Goal: Transaction & Acquisition: Purchase product/service

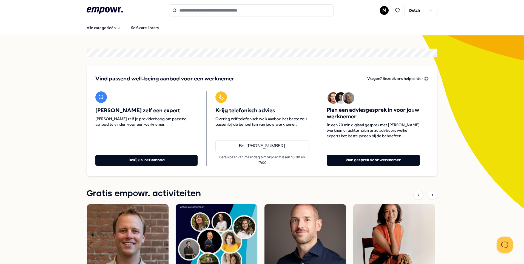
click at [200, 11] on input "Search for products, categories or subcategories" at bounding box center [251, 10] width 164 height 12
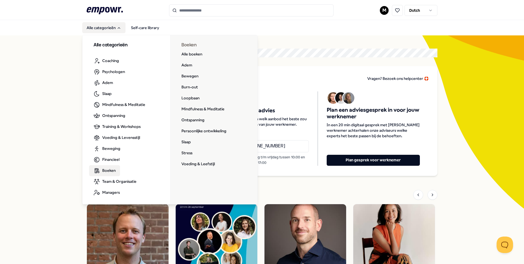
click at [108, 167] on span "Boeken" at bounding box center [108, 170] width 13 height 6
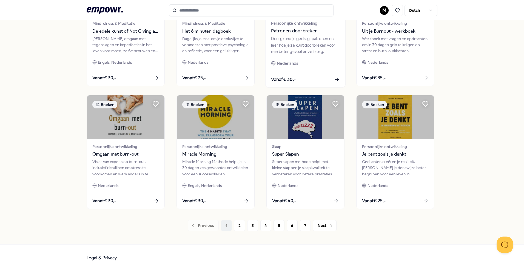
scroll to position [227, 0]
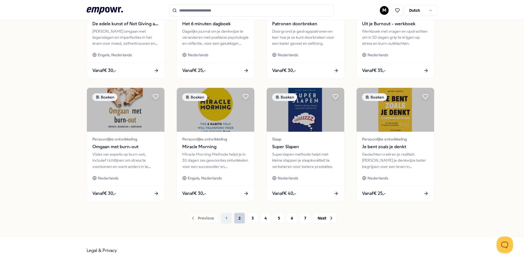
click at [238, 220] on button "2" at bounding box center [239, 217] width 11 height 11
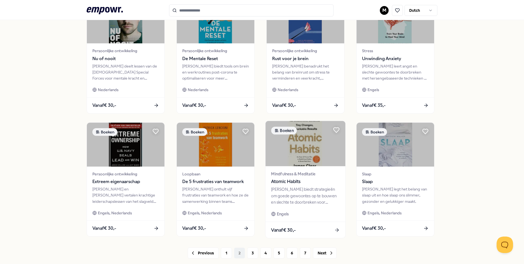
scroll to position [227, 0]
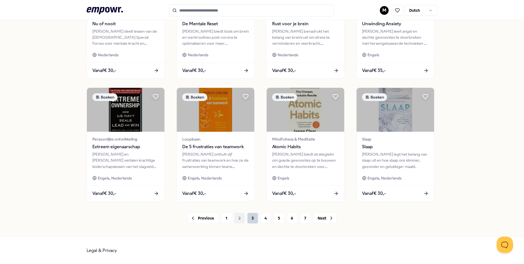
click at [248, 216] on button "3" at bounding box center [252, 217] width 11 height 11
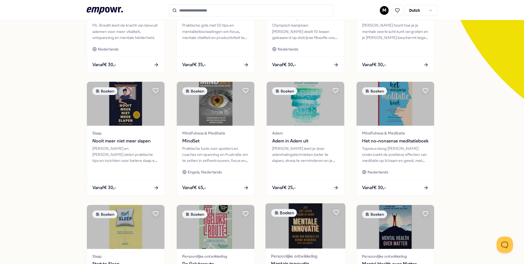
scroll to position [227, 0]
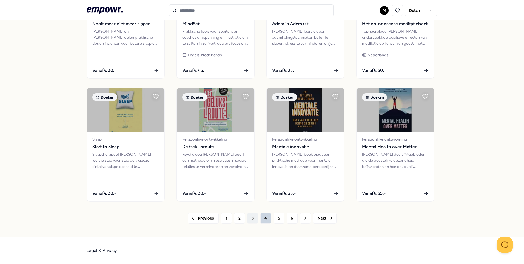
click at [263, 221] on button "4" at bounding box center [265, 217] width 11 height 11
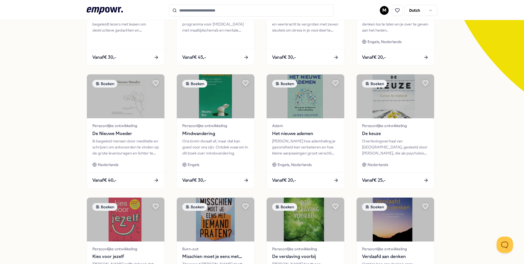
scroll to position [227, 0]
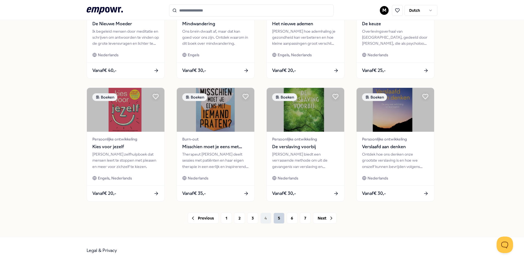
click at [276, 219] on button "5" at bounding box center [278, 217] width 11 height 11
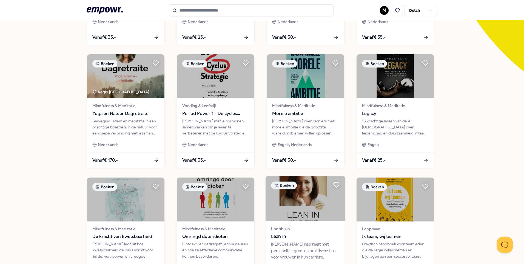
scroll to position [227, 0]
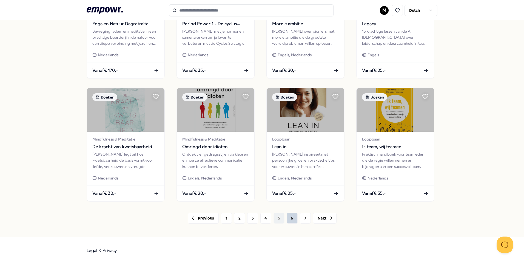
click at [290, 218] on button "6" at bounding box center [292, 217] width 11 height 11
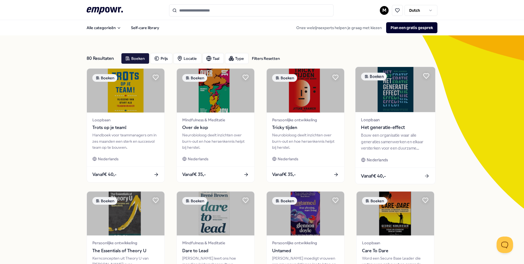
click at [387, 98] on img at bounding box center [395, 89] width 80 height 45
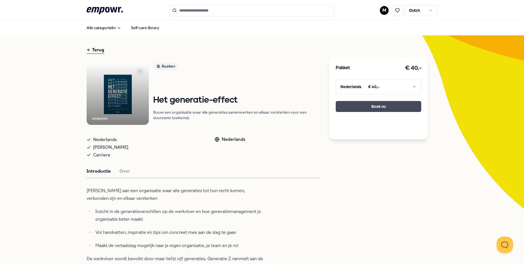
click at [380, 105] on button "Boek nu" at bounding box center [378, 106] width 85 height 11
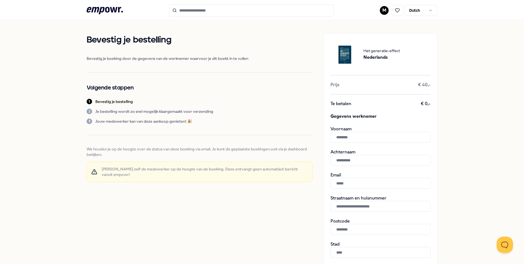
click at [352, 136] on input "text" at bounding box center [380, 136] width 100 height 11
type input "*******"
click at [345, 163] on input "text" at bounding box center [380, 159] width 100 height 11
type input "*****"
click at [347, 183] on input "text" at bounding box center [380, 183] width 100 height 11
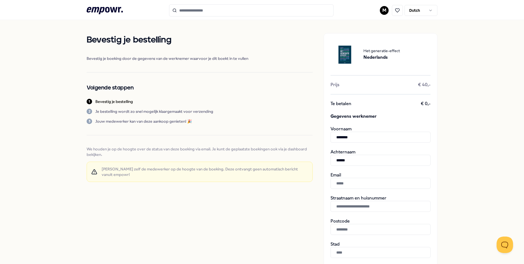
type input "**********"
type input "******"
type input "****"
type input "**********"
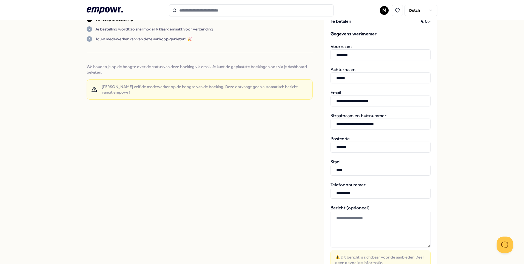
scroll to position [164, 0]
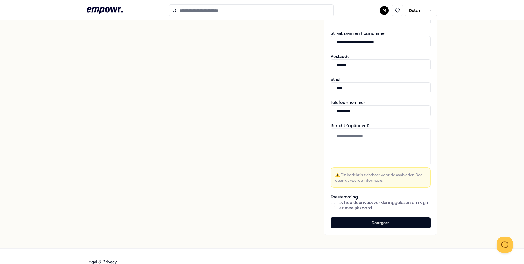
click at [331, 205] on button "button" at bounding box center [332, 205] width 4 height 4
click at [356, 222] on button "Doorgaan" at bounding box center [380, 222] width 100 height 11
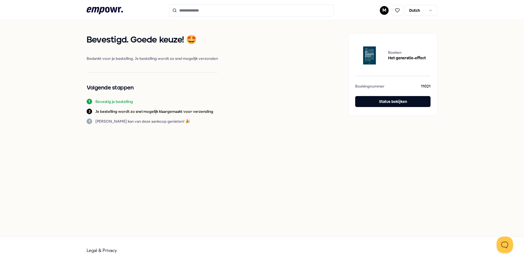
click at [113, 10] on icon ".empowr-logo_svg__cls-1{fill:#03032f}" at bounding box center [105, 10] width 36 height 10
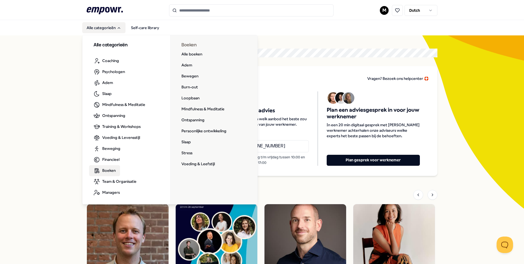
click at [108, 169] on span "Boeken" at bounding box center [108, 170] width 13 height 6
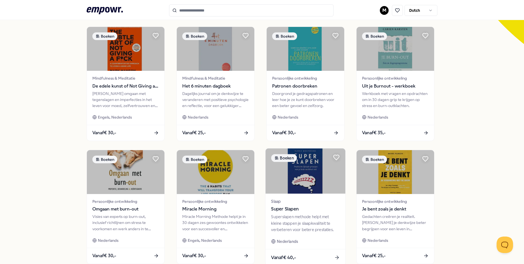
scroll to position [227, 0]
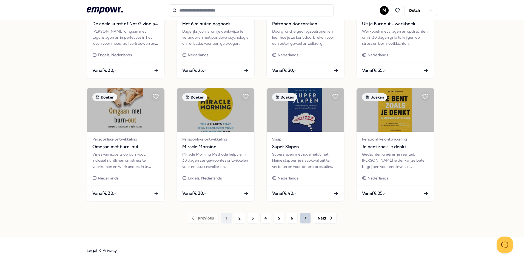
click at [301, 219] on button "7" at bounding box center [305, 217] width 11 height 11
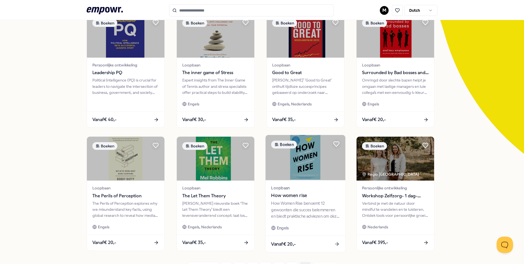
scroll to position [104, 0]
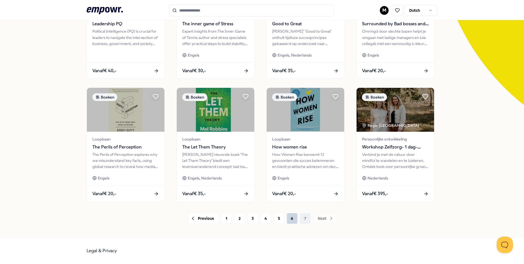
click at [287, 219] on button "6" at bounding box center [292, 218] width 11 height 11
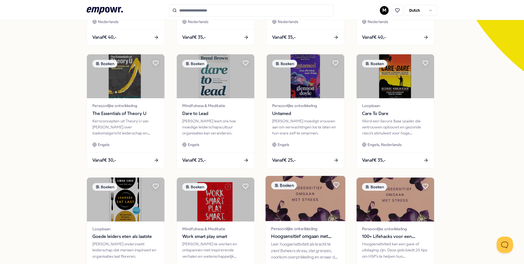
scroll to position [227, 0]
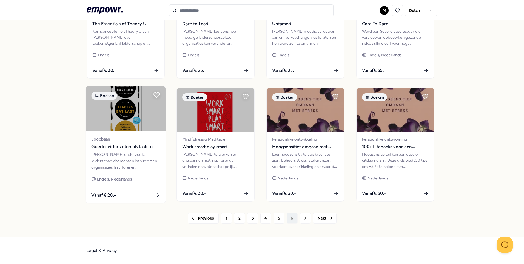
click at [119, 120] on img at bounding box center [126, 108] width 80 height 45
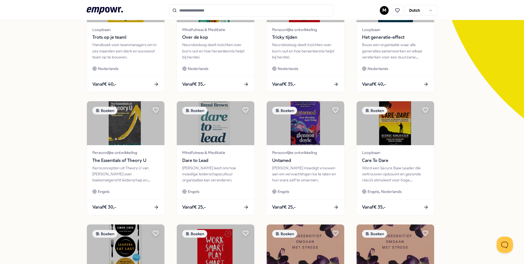
scroll to position [227, 0]
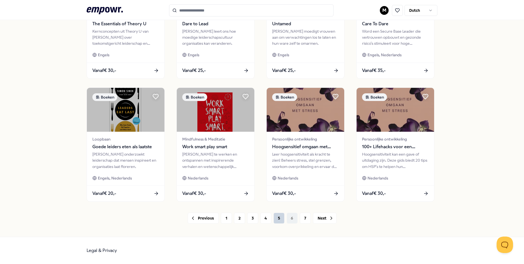
click at [277, 222] on button "5" at bounding box center [278, 217] width 11 height 11
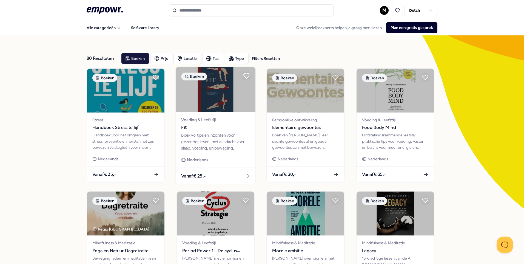
click at [214, 127] on span "Fit" at bounding box center [215, 127] width 68 height 7
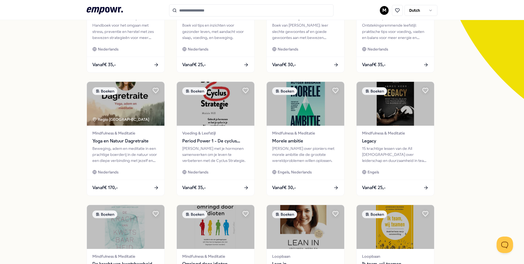
scroll to position [227, 0]
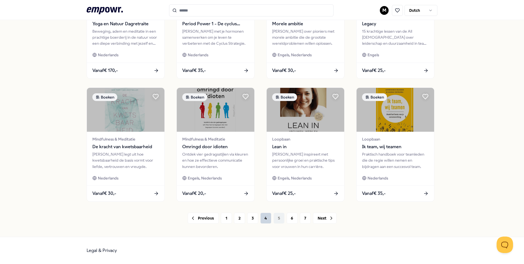
click at [265, 220] on button "4" at bounding box center [265, 217] width 11 height 11
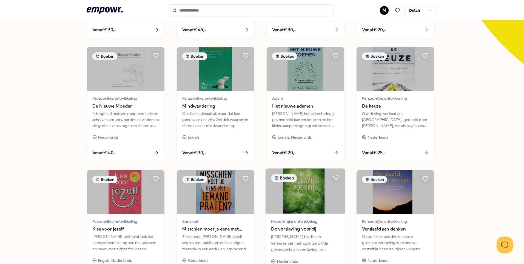
scroll to position [227, 0]
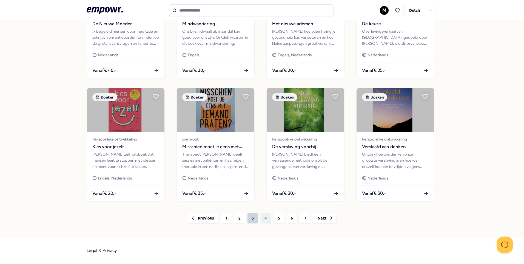
click at [251, 221] on button "3" at bounding box center [252, 217] width 11 height 11
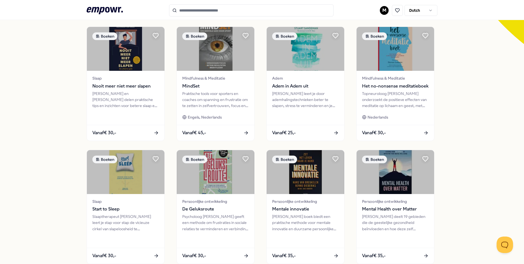
scroll to position [227, 0]
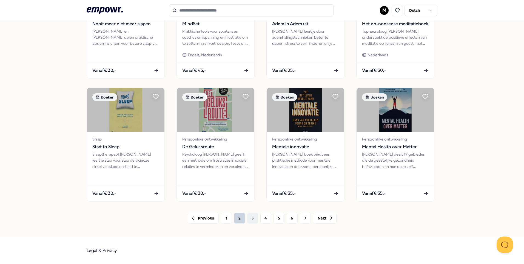
click at [237, 221] on button "2" at bounding box center [239, 217] width 11 height 11
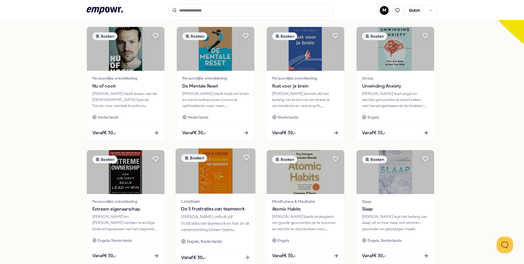
scroll to position [227, 0]
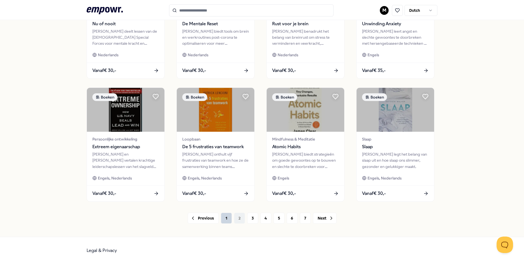
click at [227, 216] on button "1" at bounding box center [226, 217] width 11 height 11
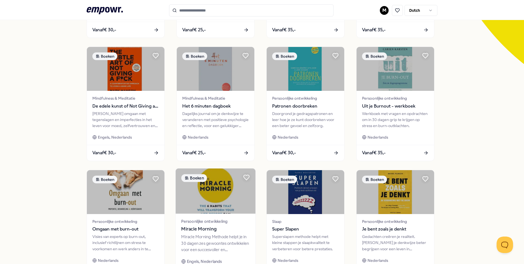
scroll to position [227, 0]
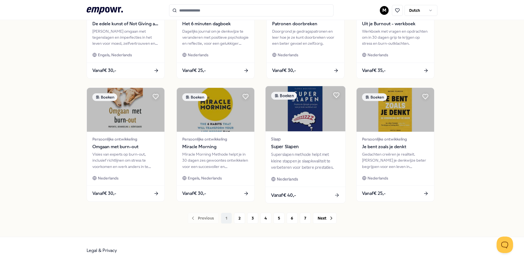
click at [315, 116] on img at bounding box center [305, 108] width 80 height 45
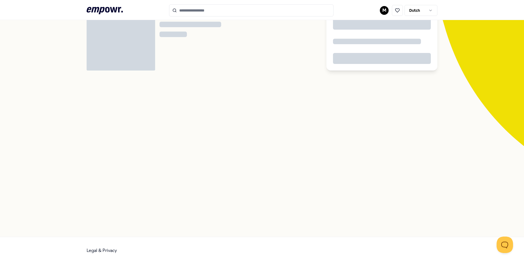
scroll to position [35, 0]
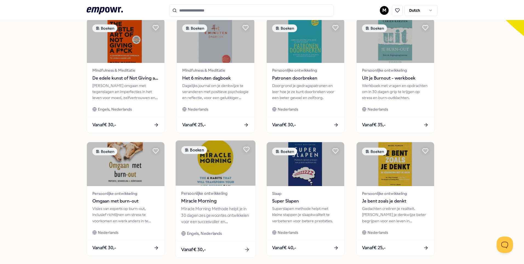
scroll to position [227, 0]
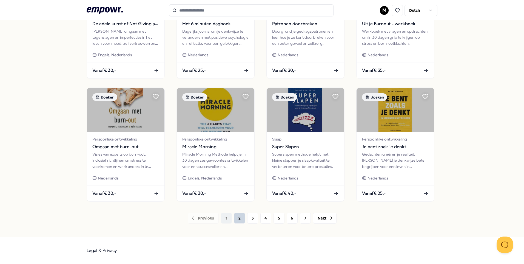
click at [236, 217] on button "2" at bounding box center [239, 217] width 11 height 11
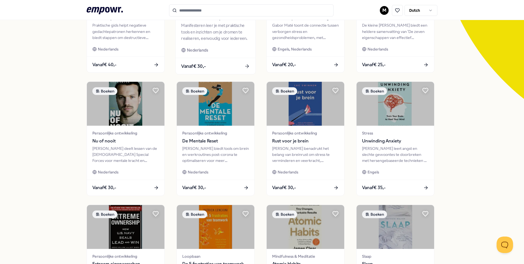
scroll to position [227, 0]
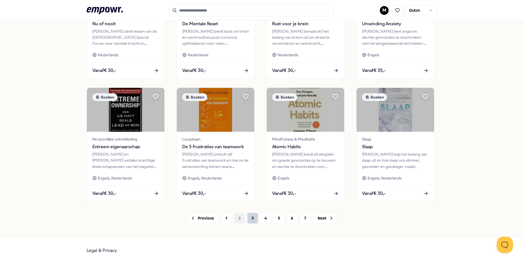
click at [254, 218] on button "3" at bounding box center [252, 217] width 11 height 11
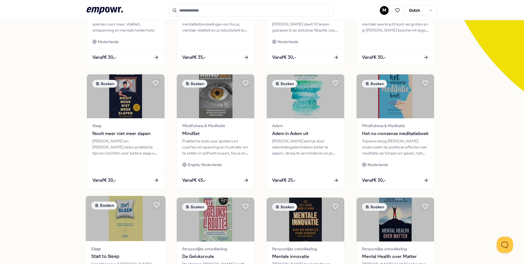
scroll to position [90, 0]
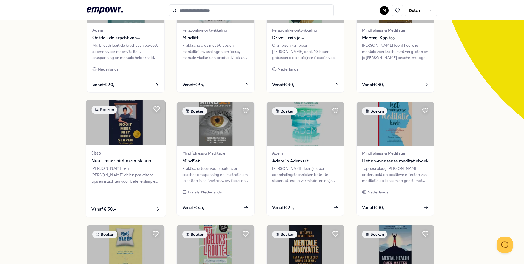
click at [123, 136] on img at bounding box center [126, 122] width 80 height 45
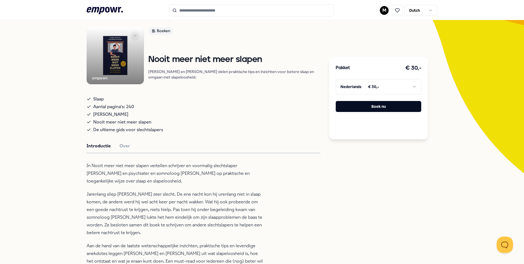
scroll to position [145, 0]
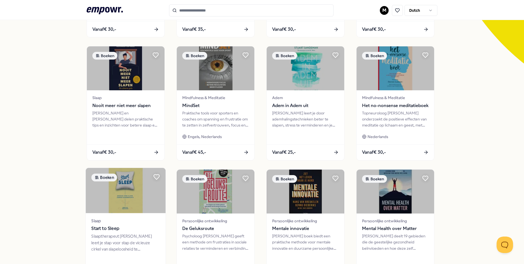
scroll to position [227, 0]
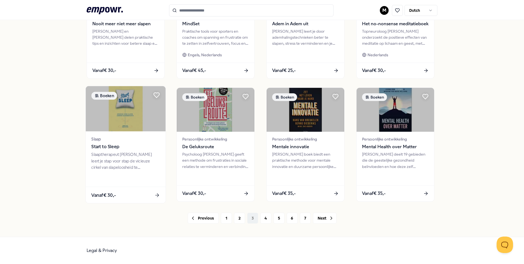
click at [127, 133] on div "Slaap Start to Sleep Slaaptherapeut [PERSON_NAME] leert je stap voor stap de vi…" at bounding box center [126, 158] width 80 height 55
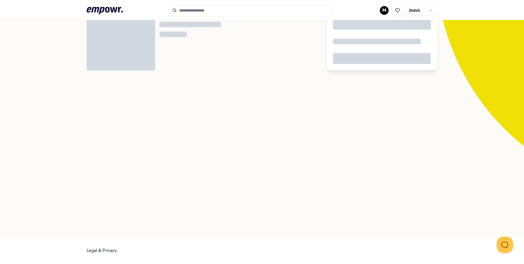
scroll to position [35, 0]
